Goal: Task Accomplishment & Management: Manage account settings

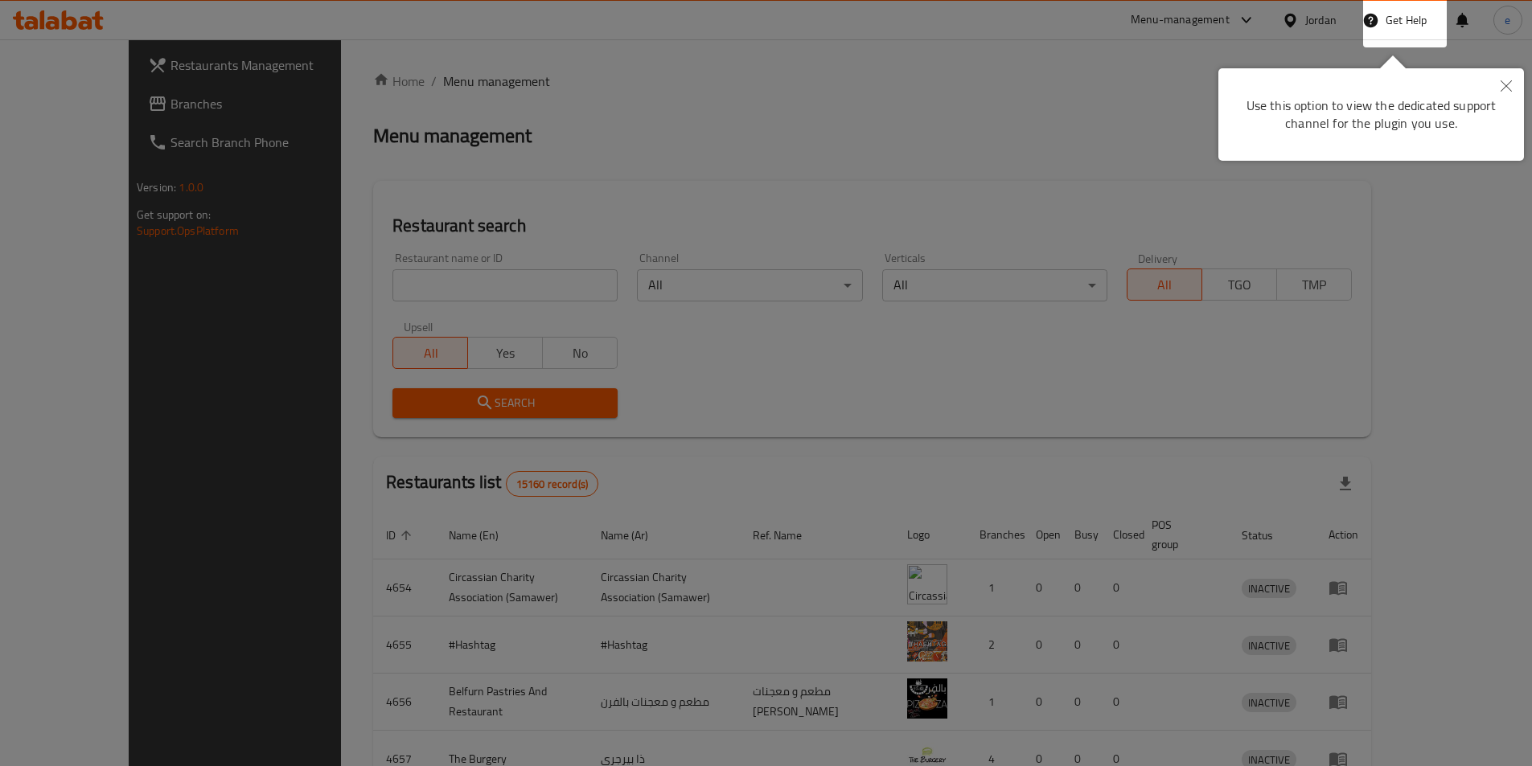
drag, startPoint x: 520, startPoint y: 179, endPoint x: 569, endPoint y: 182, distance: 49.1
click at [521, 179] on div at bounding box center [766, 383] width 1532 height 766
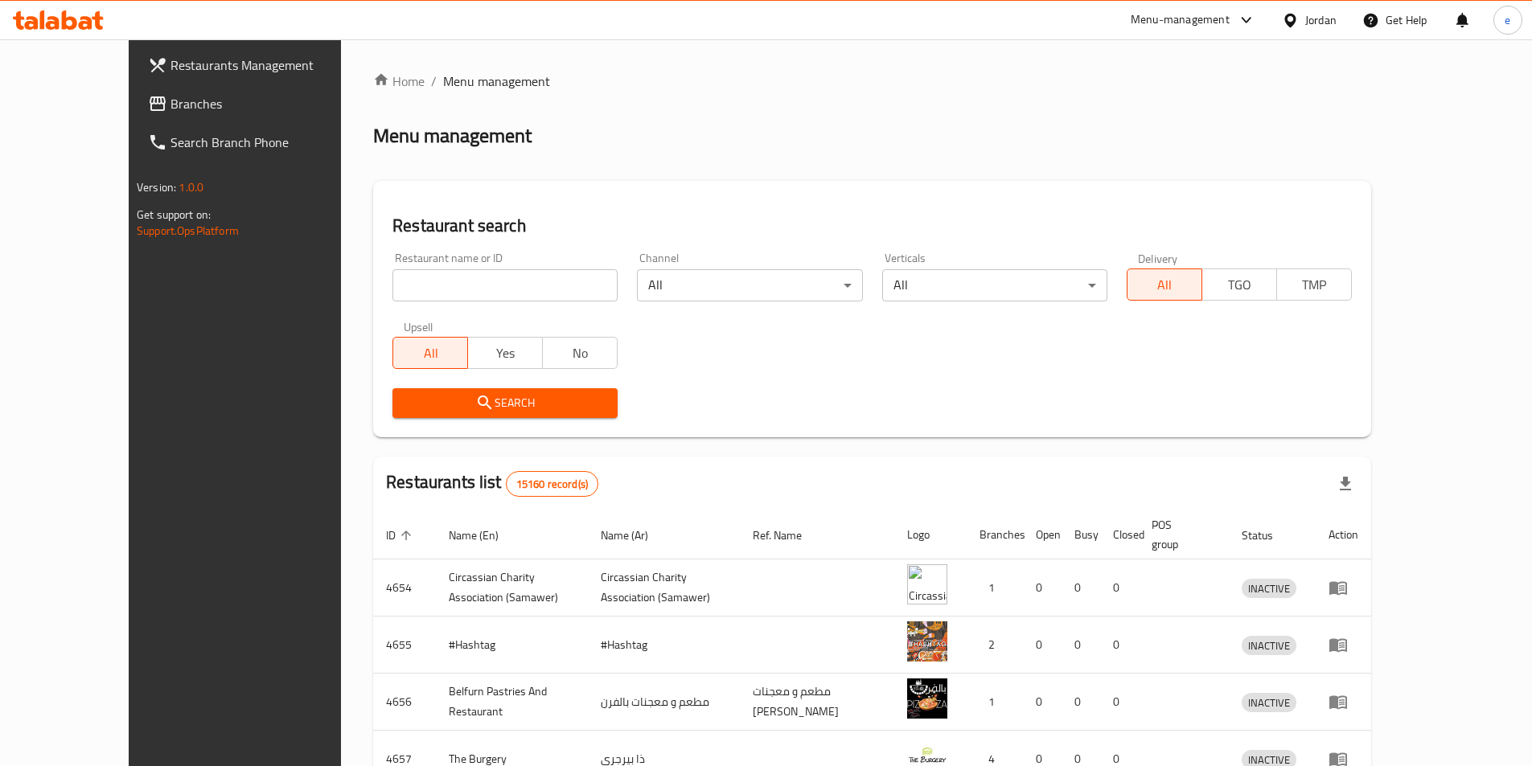
click at [170, 98] on span "Branches" at bounding box center [270, 103] width 201 height 19
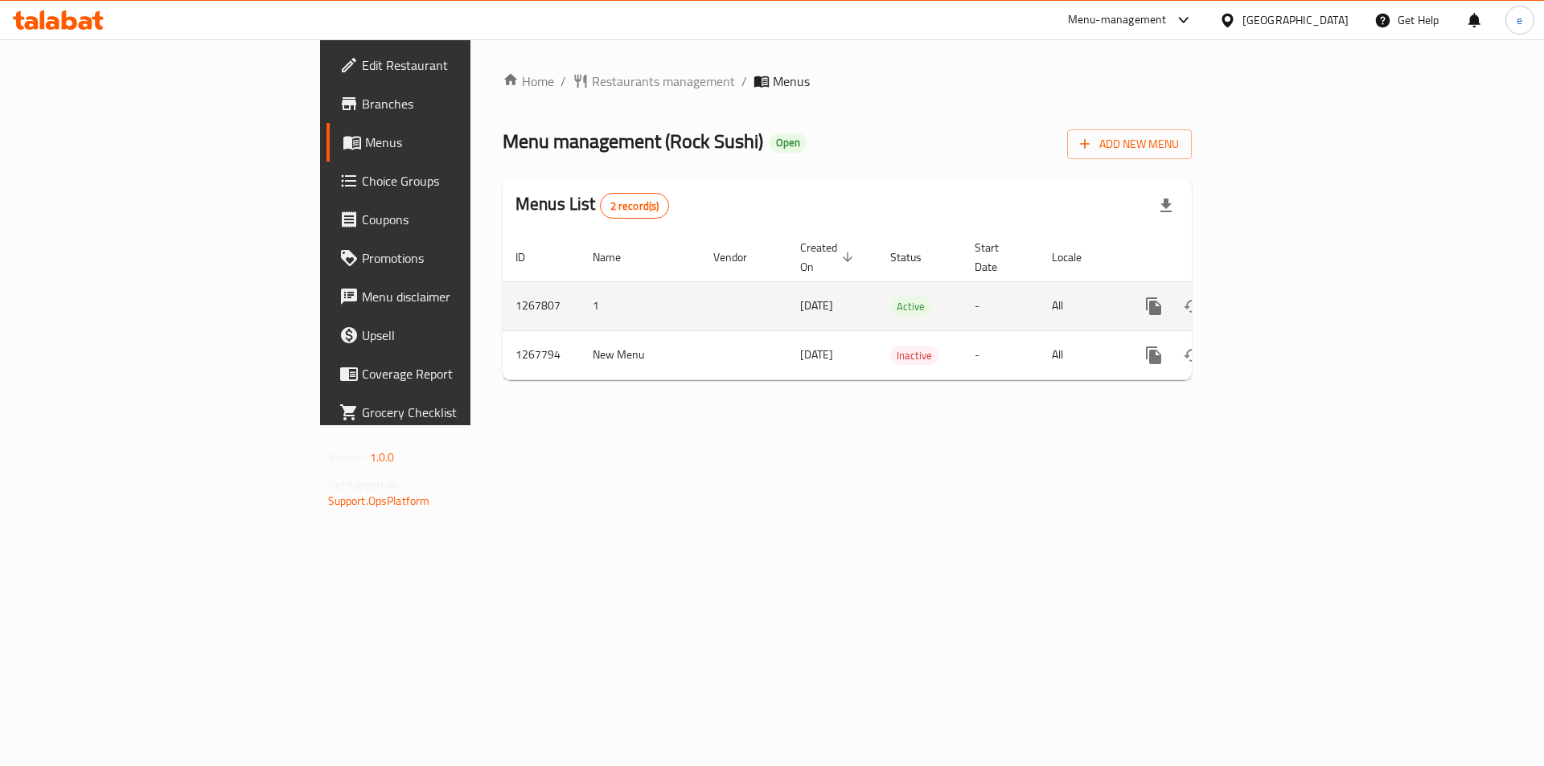
click at [1279, 297] on icon "enhanced table" at bounding box center [1269, 306] width 19 height 19
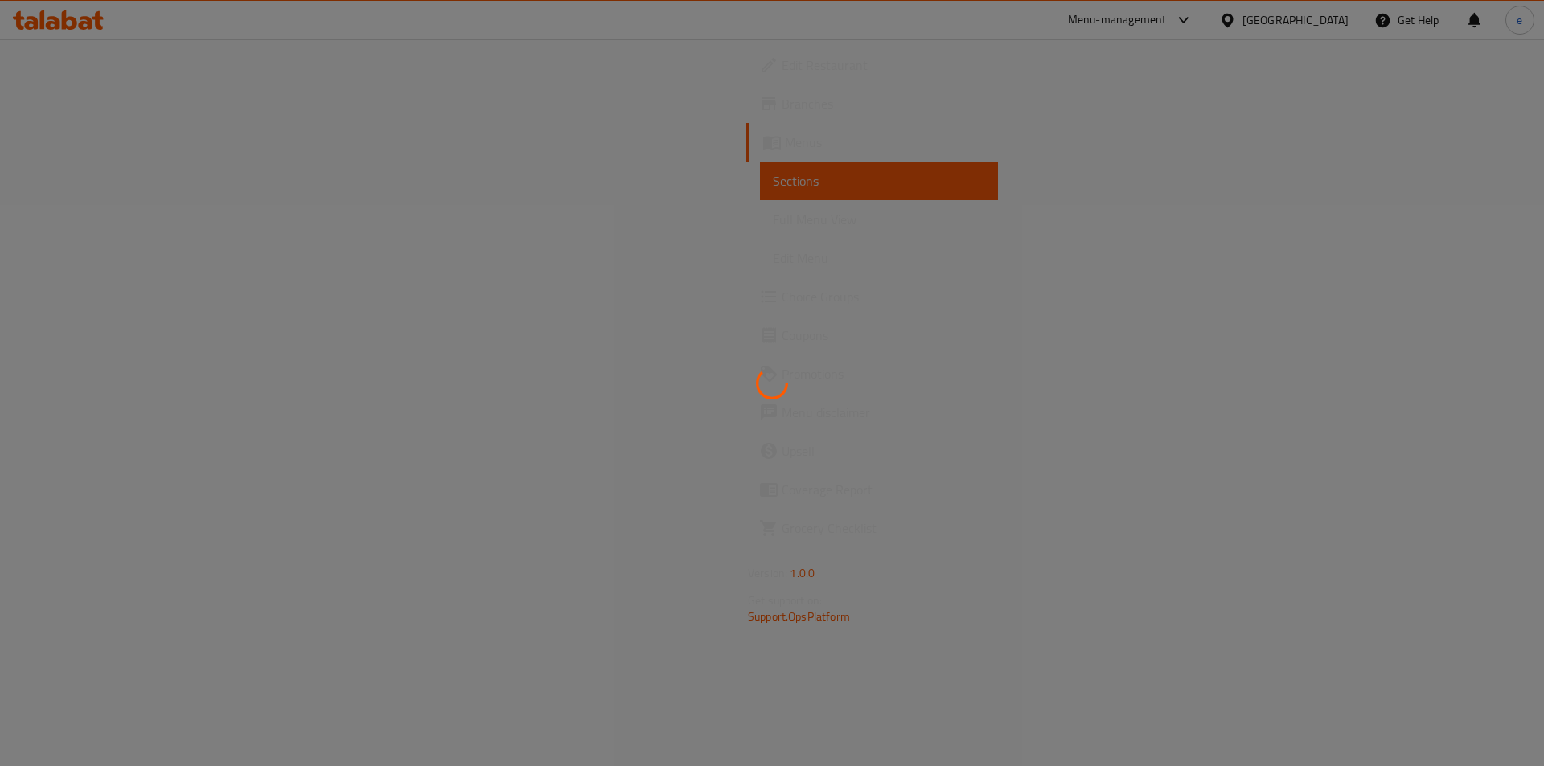
click at [27, 299] on div at bounding box center [772, 383] width 1544 height 766
click at [759, 298] on icon at bounding box center [768, 296] width 19 height 19
